Goal: Information Seeking & Learning: Learn about a topic

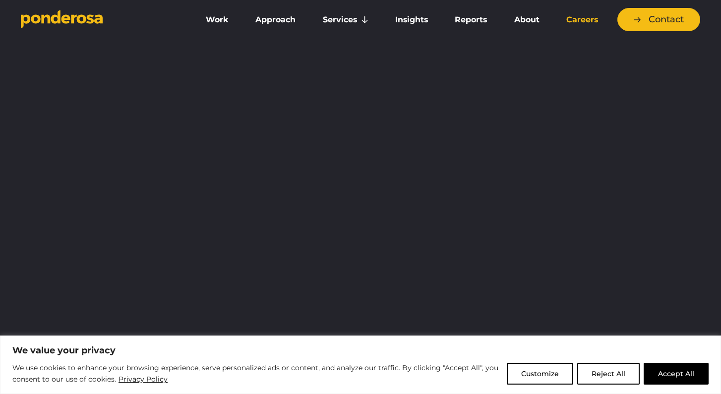
click at [571, 18] on link "Careers" at bounding box center [582, 19] width 55 height 21
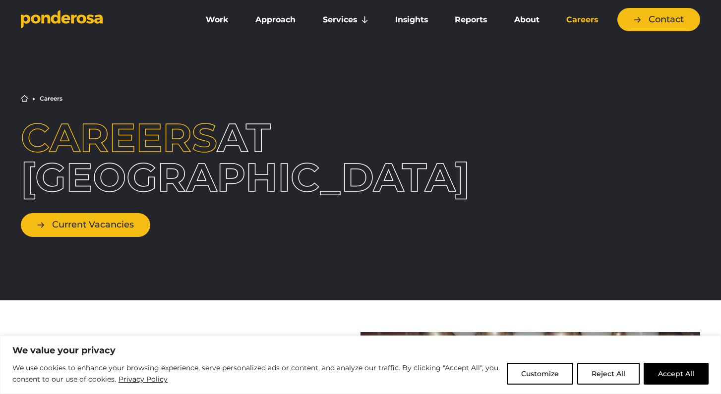
click at [119, 225] on link "Current Vacancies" at bounding box center [85, 224] width 129 height 23
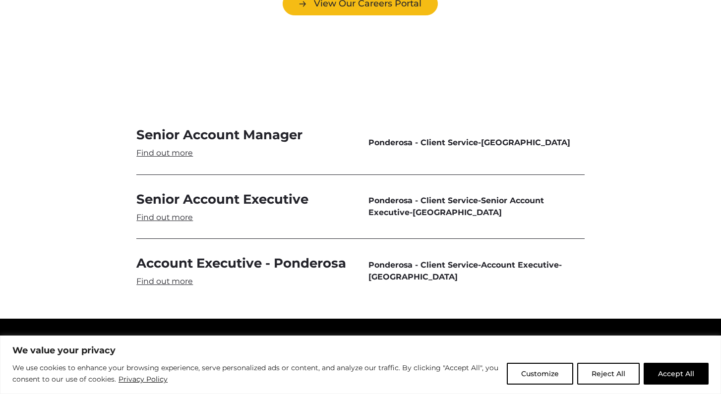
scroll to position [2972, 0]
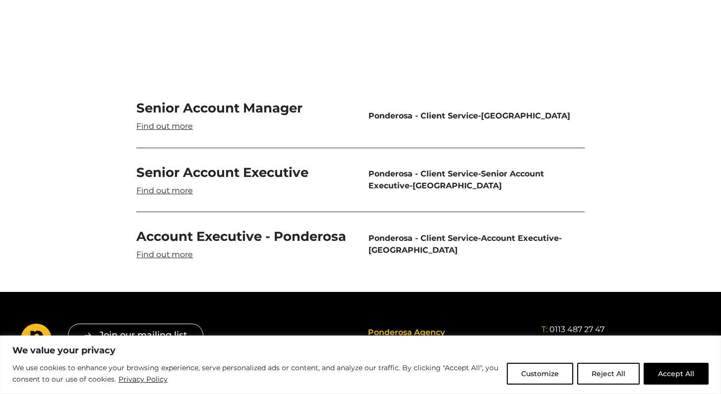
click at [181, 164] on link "Senior Account Executive" at bounding box center [244, 180] width 216 height 32
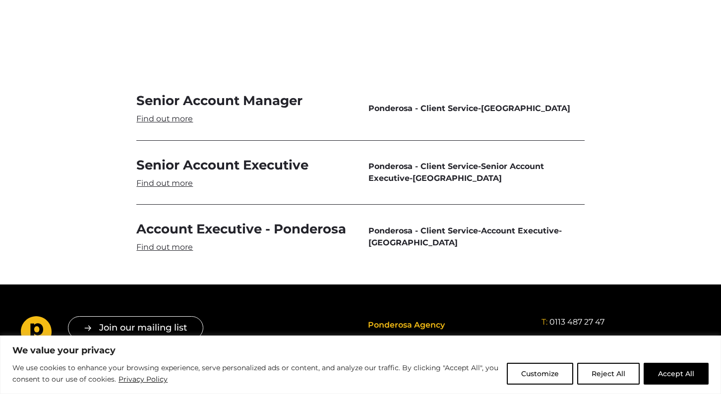
scroll to position [2984, 0]
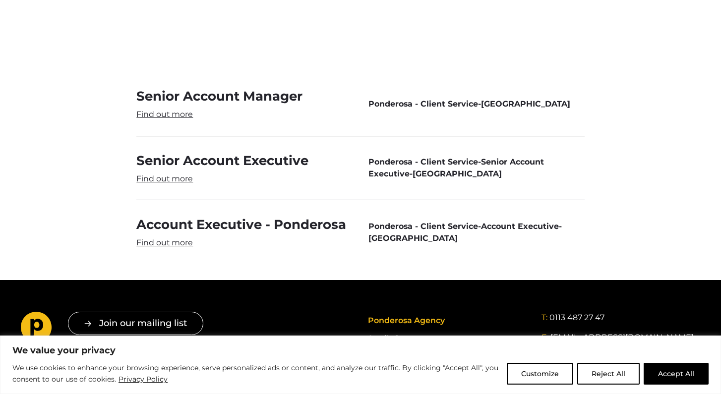
click at [182, 216] on link "Account Executive - Ponderosa" at bounding box center [244, 232] width 216 height 32
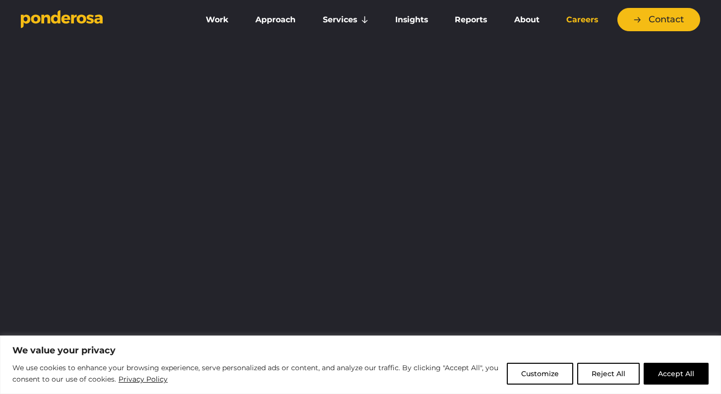
click at [592, 21] on link "Careers" at bounding box center [582, 19] width 55 height 21
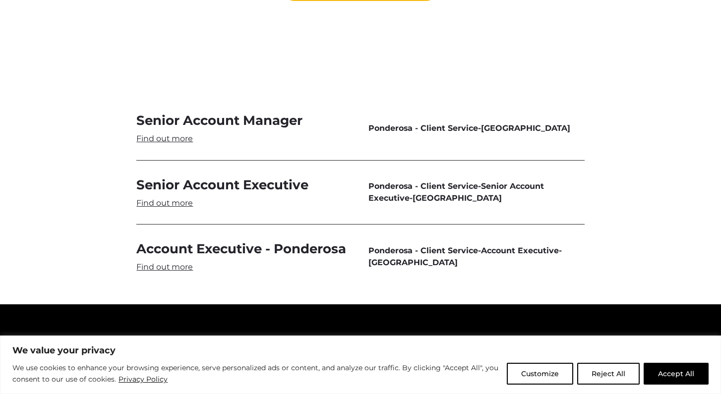
scroll to position [2937, 0]
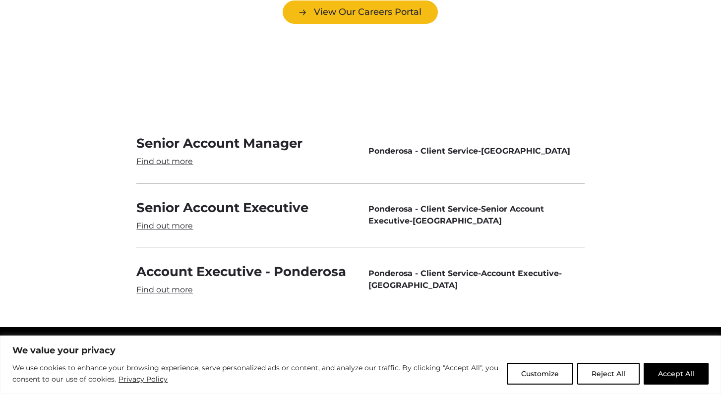
click at [185, 135] on link "Senior Account Manager" at bounding box center [244, 151] width 216 height 32
